Goal: Transaction & Acquisition: Purchase product/service

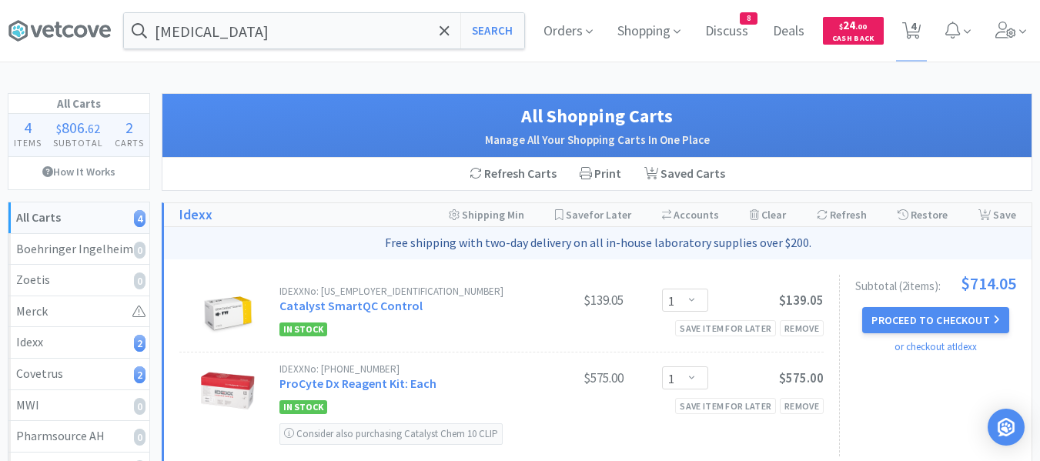
select select "1"
select select "4"
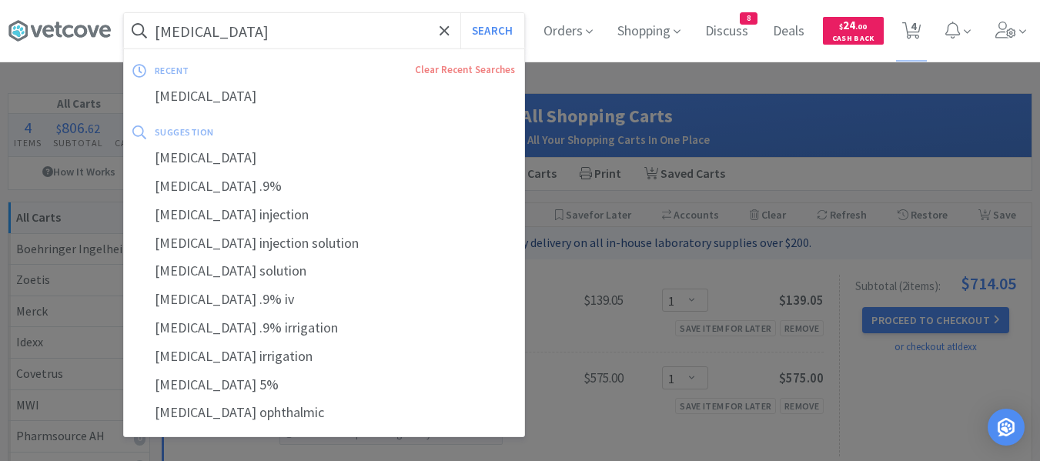
click at [332, 31] on input "[MEDICAL_DATA]" at bounding box center [324, 30] width 400 height 35
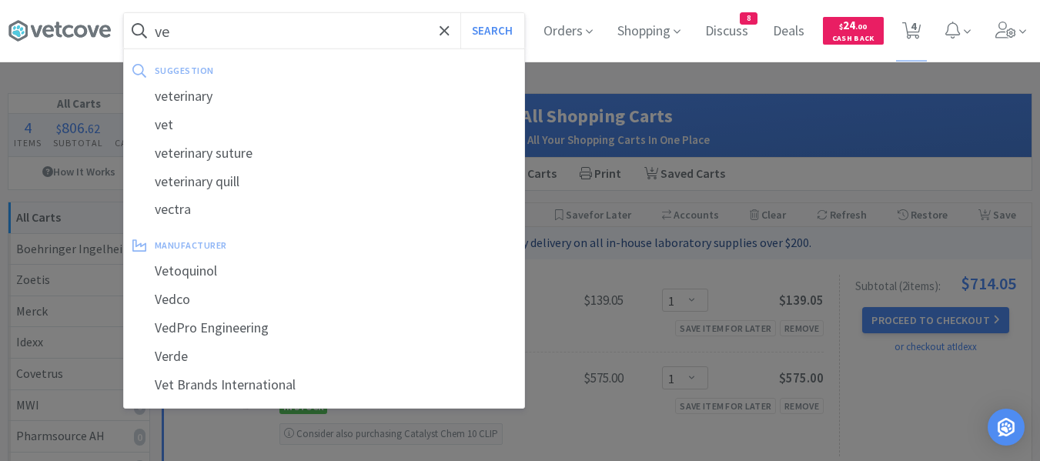
type input "v"
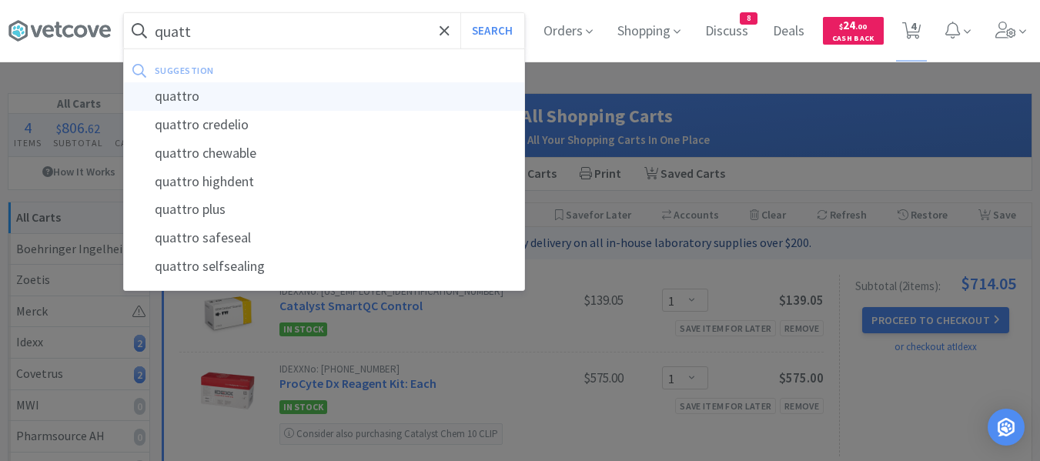
click at [213, 93] on div "quattro" at bounding box center [324, 96] width 400 height 28
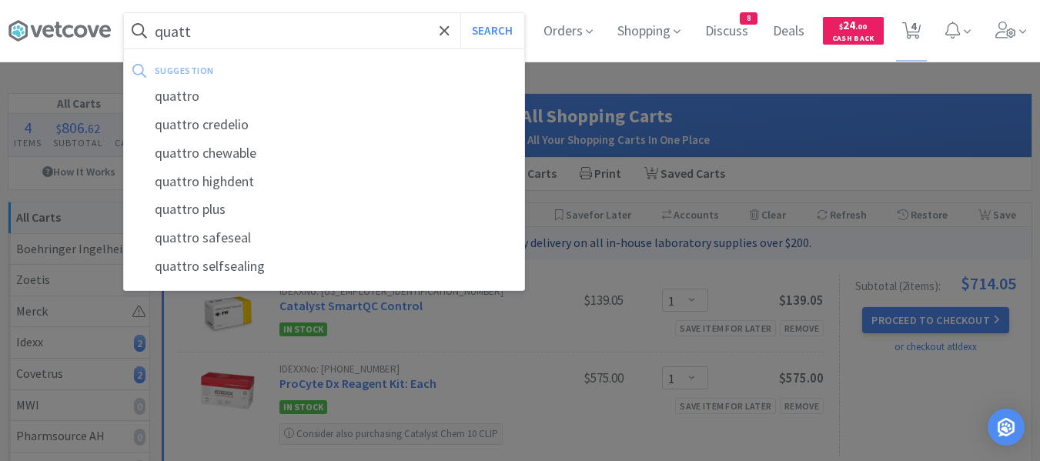
type input "quattro"
select select "1"
select select "4"
select select "1"
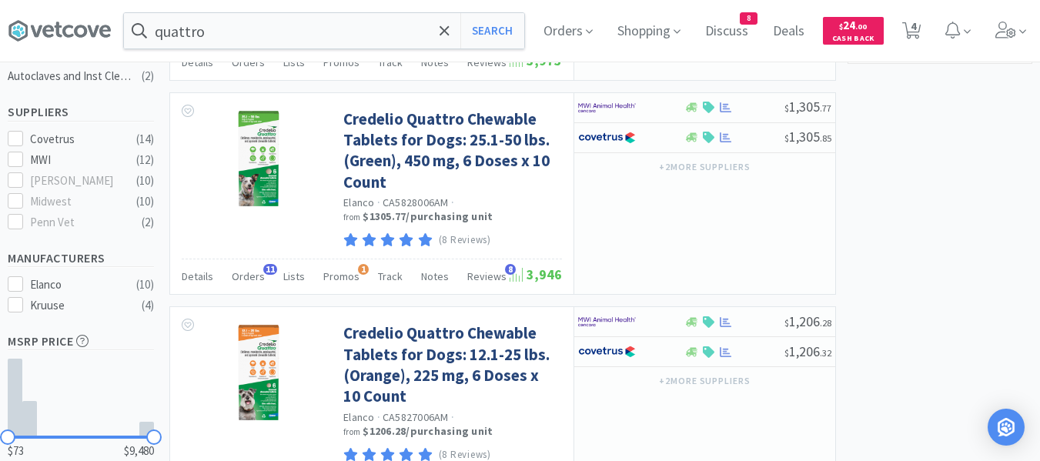
scroll to position [462, 0]
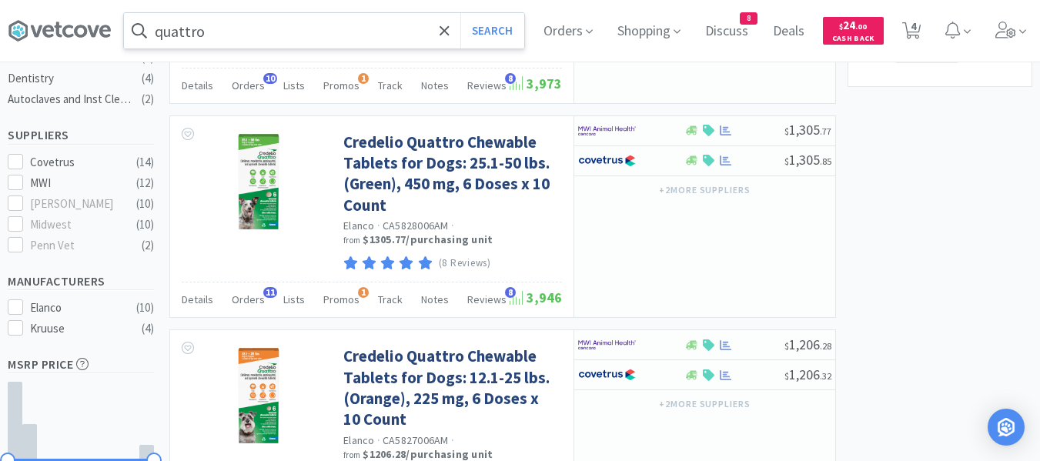
click at [314, 32] on input "quattro" at bounding box center [324, 30] width 400 height 35
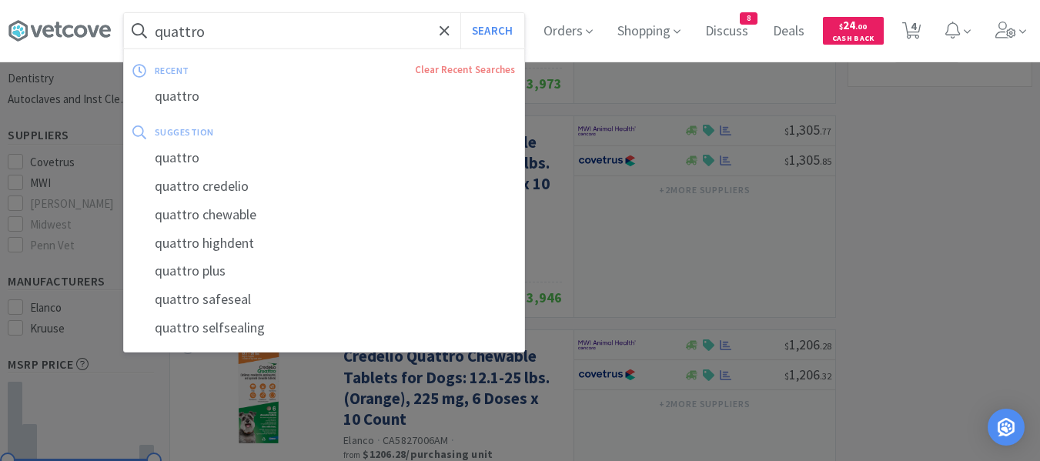
click at [314, 32] on input "quattro" at bounding box center [324, 30] width 400 height 35
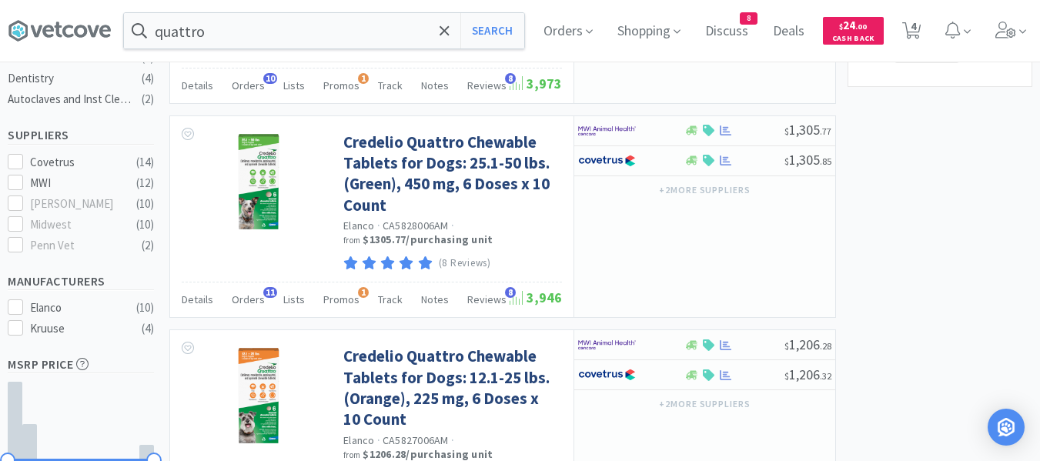
click at [947, 266] on div at bounding box center [520, 230] width 1040 height 461
